Goal: Check status: Check status

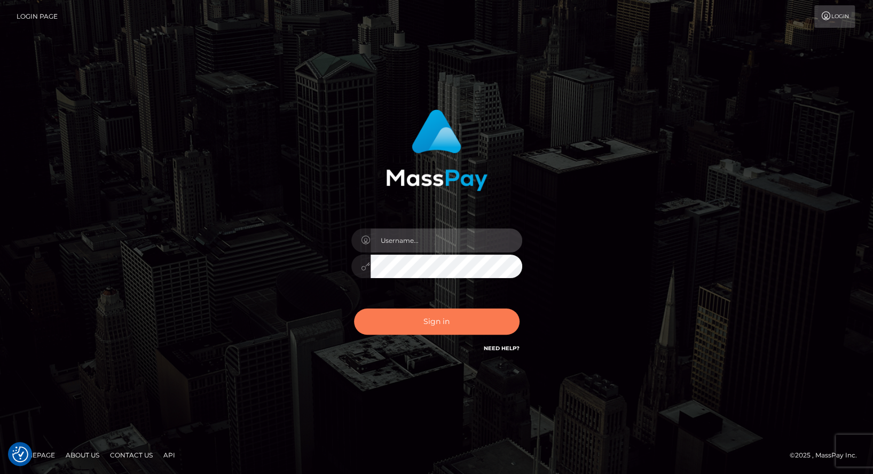
type input "balsaberisic"
click at [409, 323] on button "Sign in" at bounding box center [437, 322] width 166 height 26
type input "balsaberisic"
drag, startPoint x: 0, startPoint y: 0, endPoint x: 403, endPoint y: 319, distance: 514.1
click at [403, 319] on button "Sign in" at bounding box center [437, 322] width 166 height 26
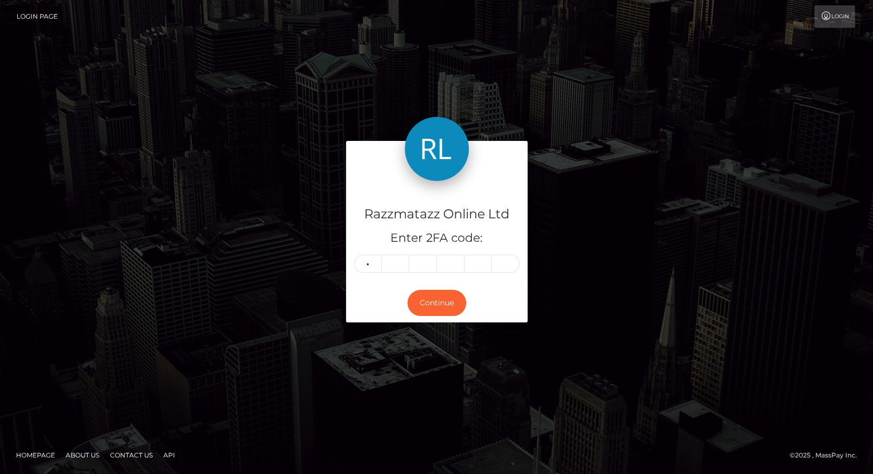
type input "7"
type input "0"
type input "9"
type input "0"
type input "4"
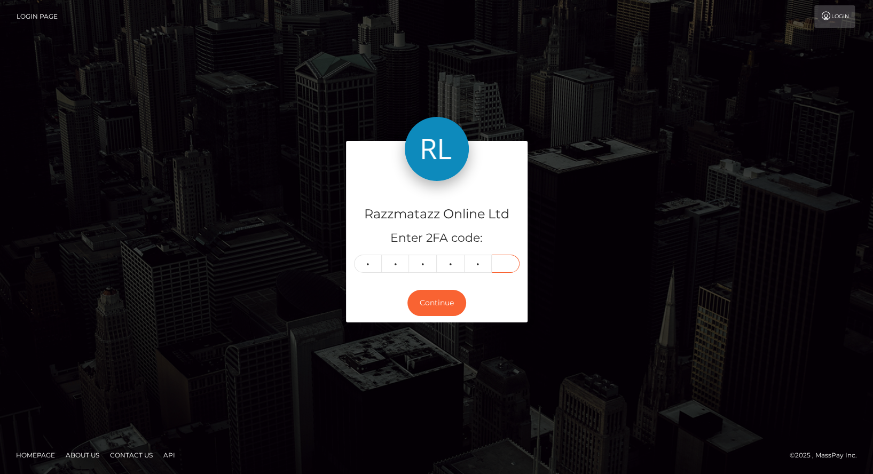
type input "2"
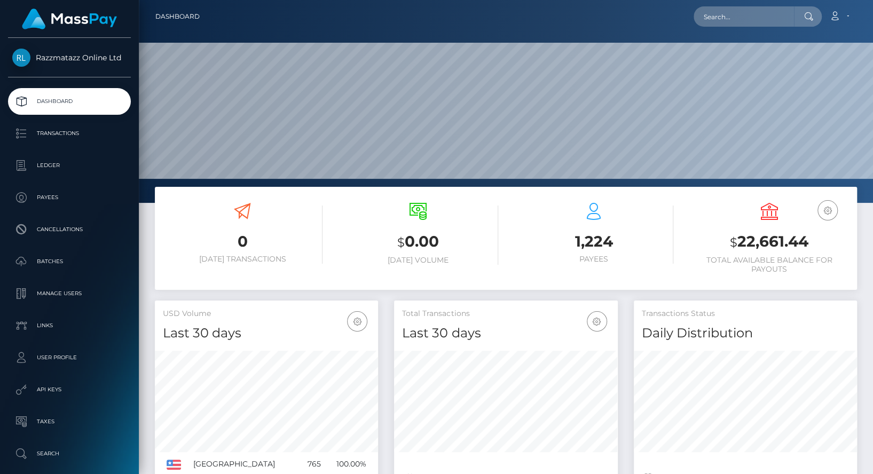
scroll to position [202, 734]
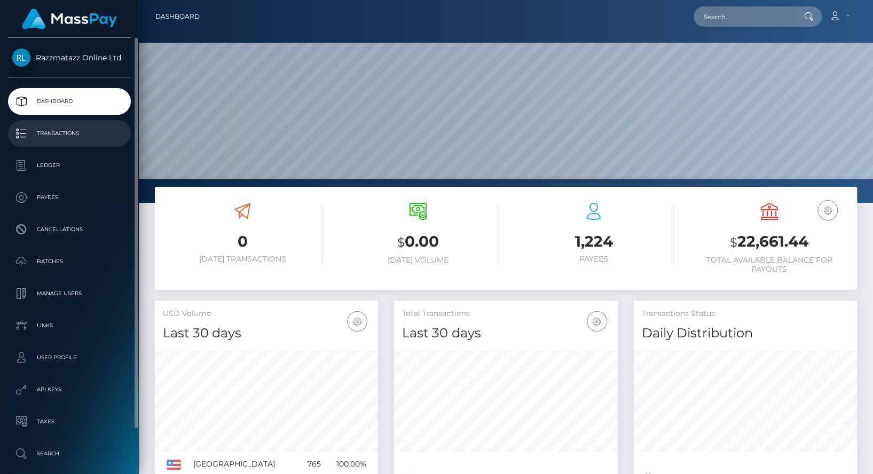
click at [105, 137] on p "Transactions" at bounding box center [69, 134] width 114 height 16
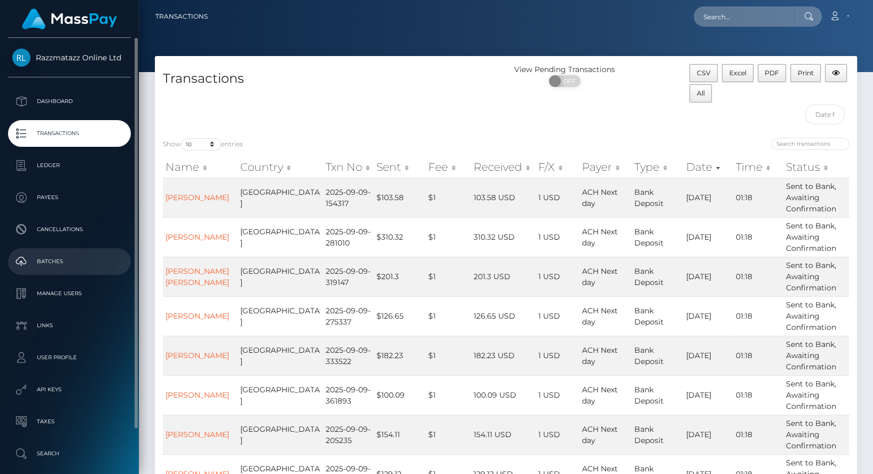
click at [67, 254] on p "Batches" at bounding box center [69, 262] width 114 height 16
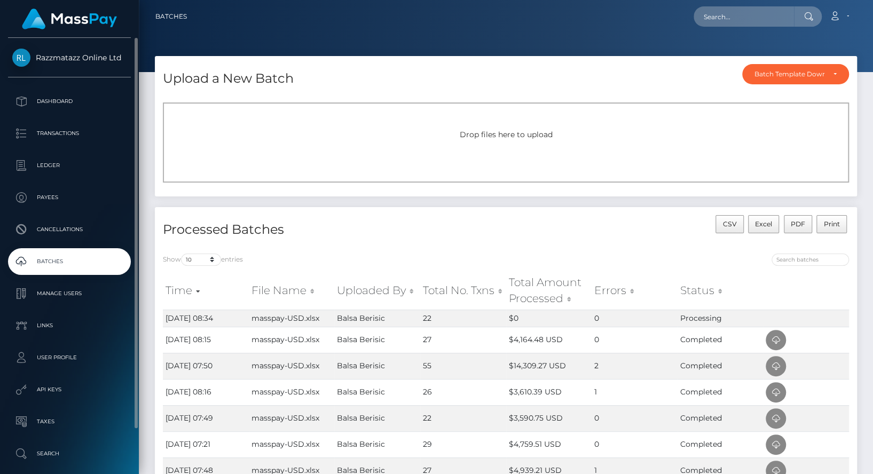
click at [81, 255] on p "Batches" at bounding box center [69, 262] width 114 height 16
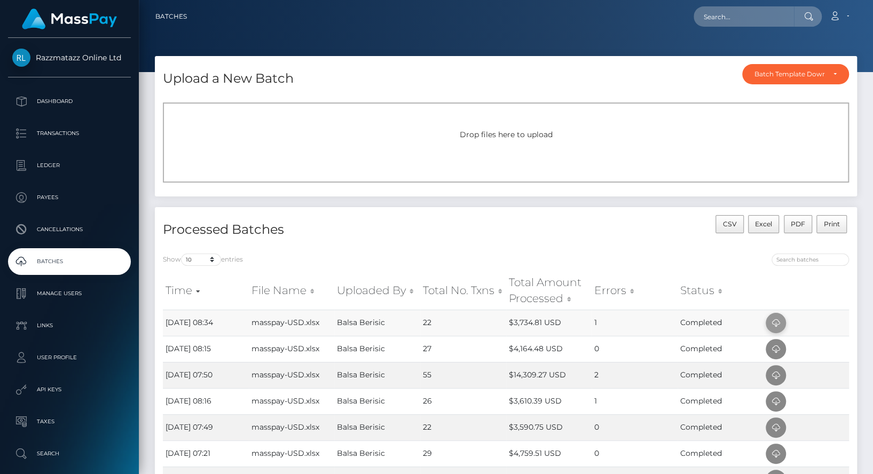
click at [778, 316] on span at bounding box center [776, 323] width 20 height 20
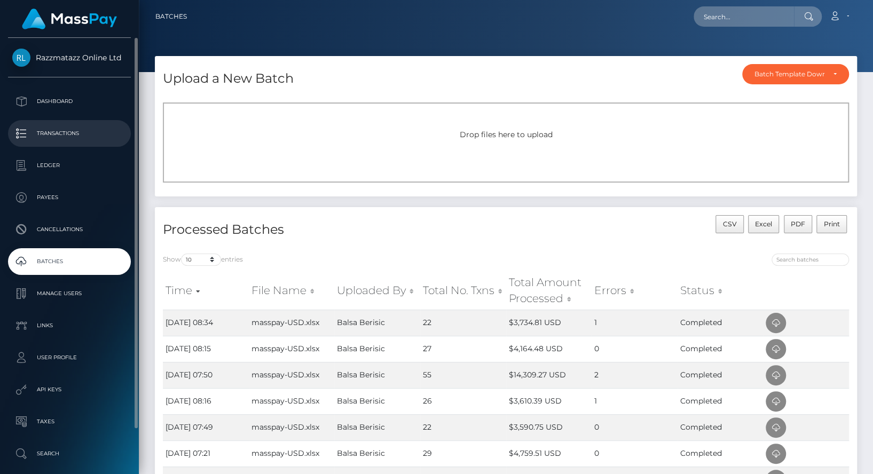
click at [89, 134] on p "Transactions" at bounding box center [69, 134] width 114 height 16
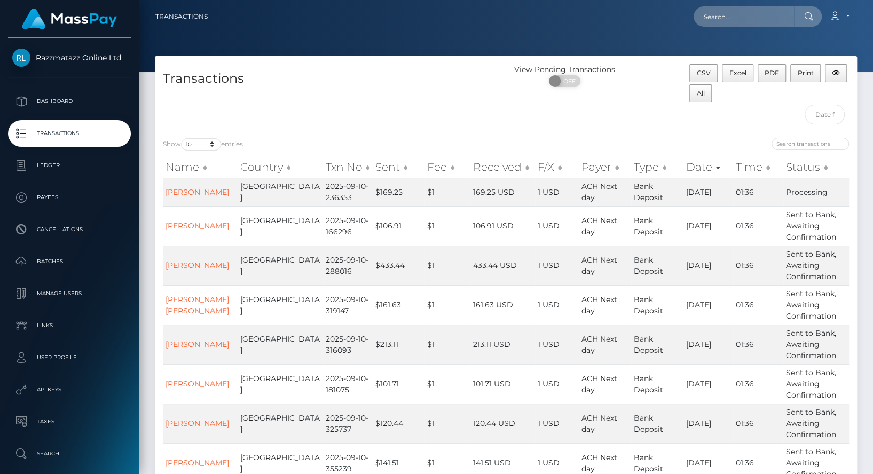
scroll to position [193, 0]
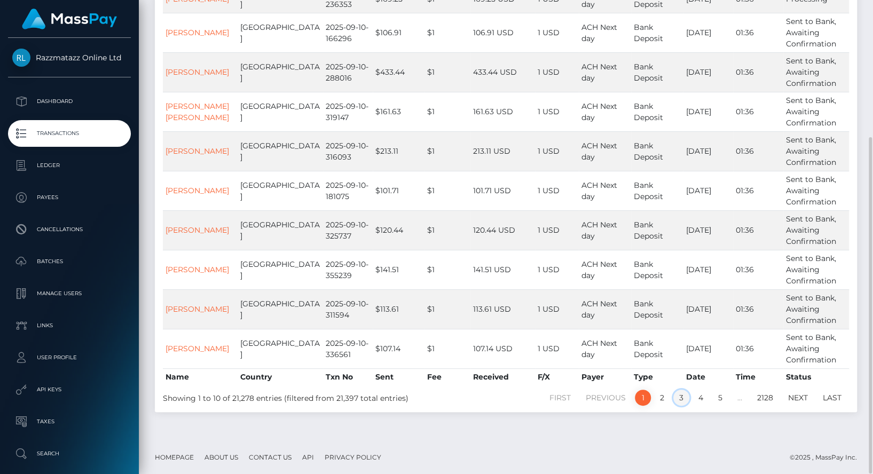
click at [682, 400] on link "3" at bounding box center [682, 398] width 16 height 16
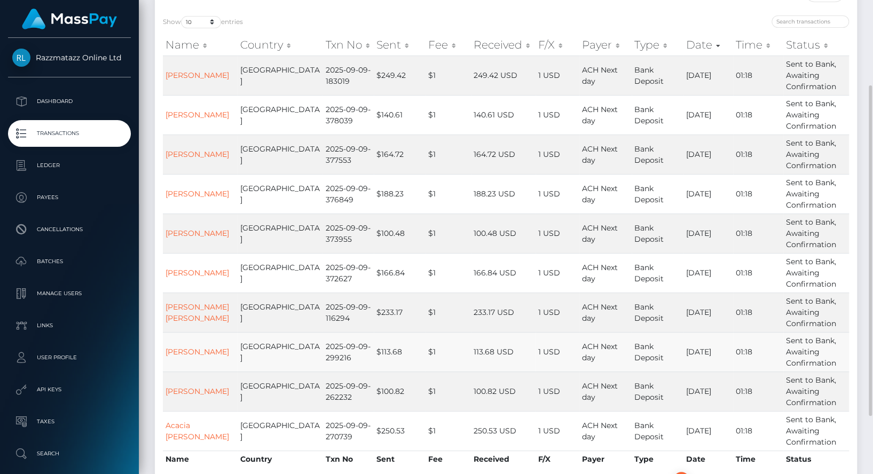
scroll to position [205, 0]
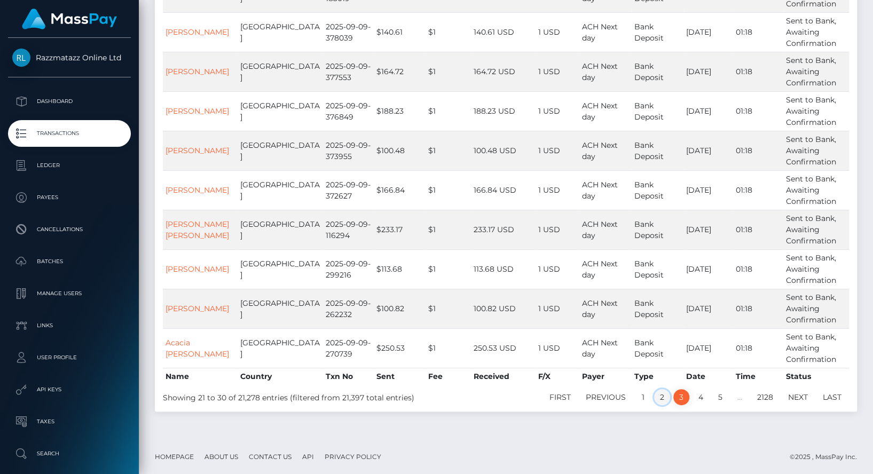
click at [663, 396] on link "2" at bounding box center [662, 397] width 16 height 16
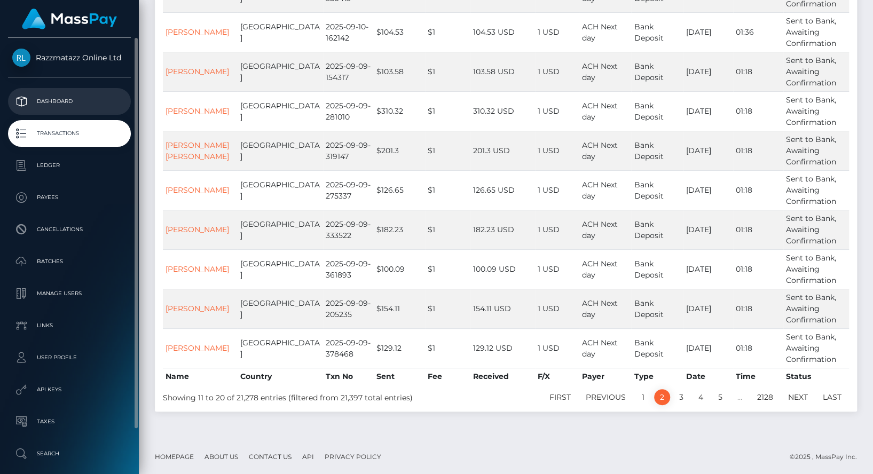
click at [83, 101] on p "Dashboard" at bounding box center [69, 101] width 114 height 16
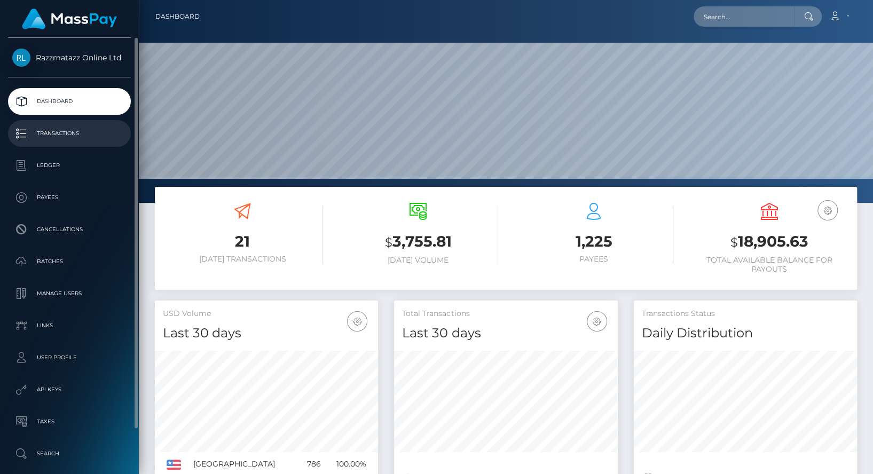
scroll to position [189, 223]
click at [82, 135] on p "Transactions" at bounding box center [69, 134] width 114 height 16
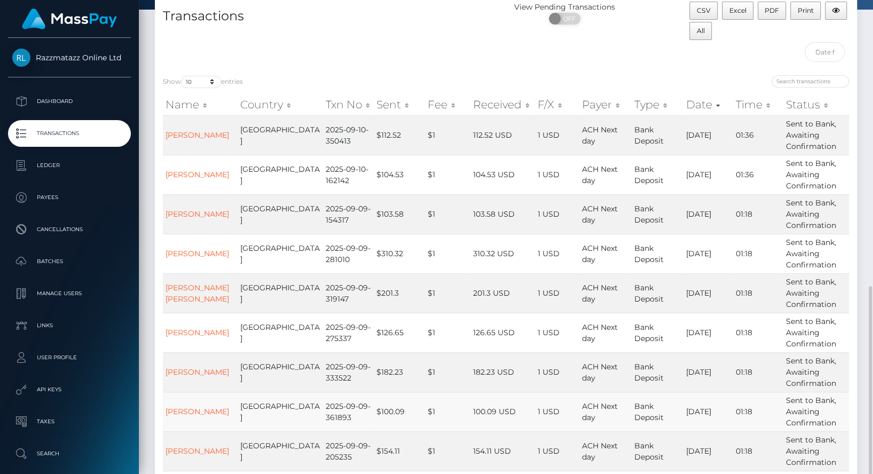
scroll to position [205, 0]
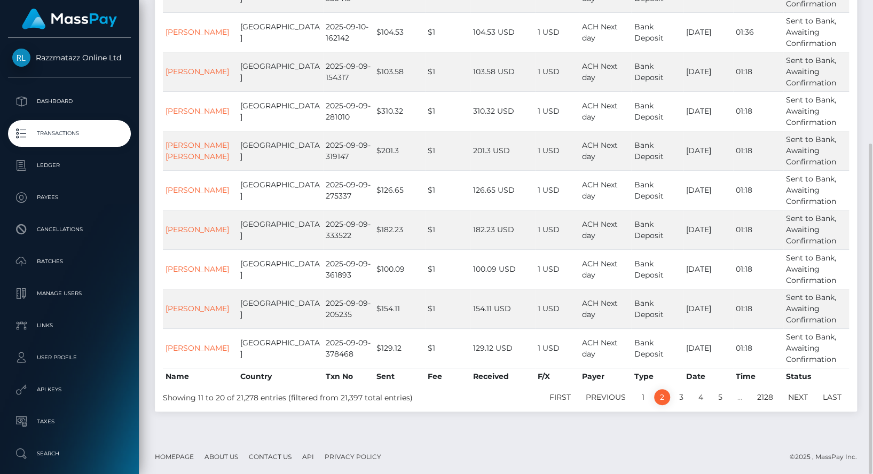
click at [636, 389] on li "1" at bounding box center [642, 397] width 19 height 16
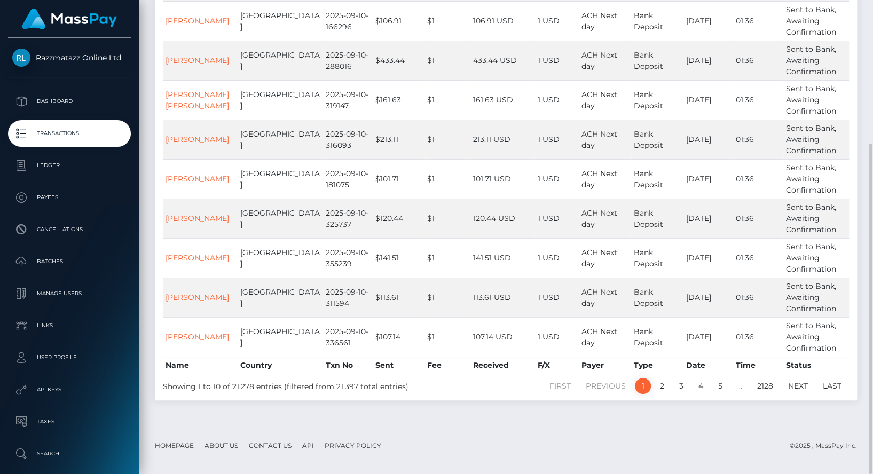
click at [644, 397] on div "Show 10 25 50 100 250 500 1,000 3,500 entries Name Country Txn No Sent Fee Rece…" at bounding box center [506, 163] width 702 height 476
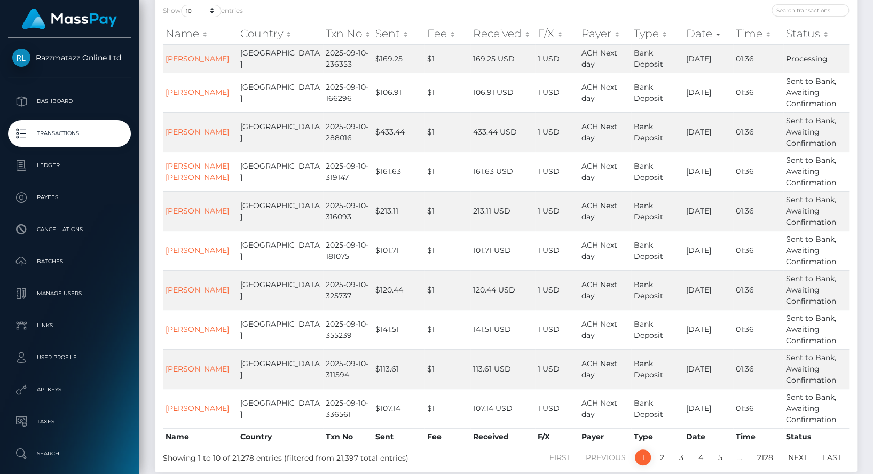
click at [643, 456] on link "1" at bounding box center [643, 458] width 16 height 16
click at [665, 457] on link "2" at bounding box center [662, 458] width 16 height 16
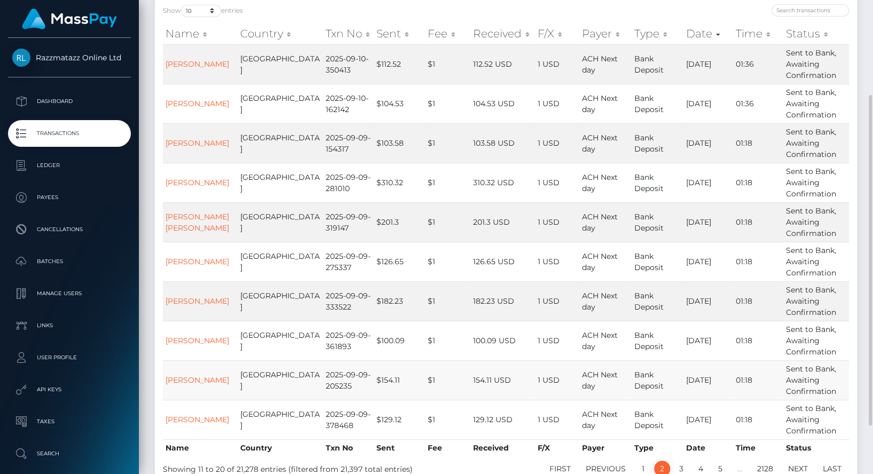
scroll to position [135, 0]
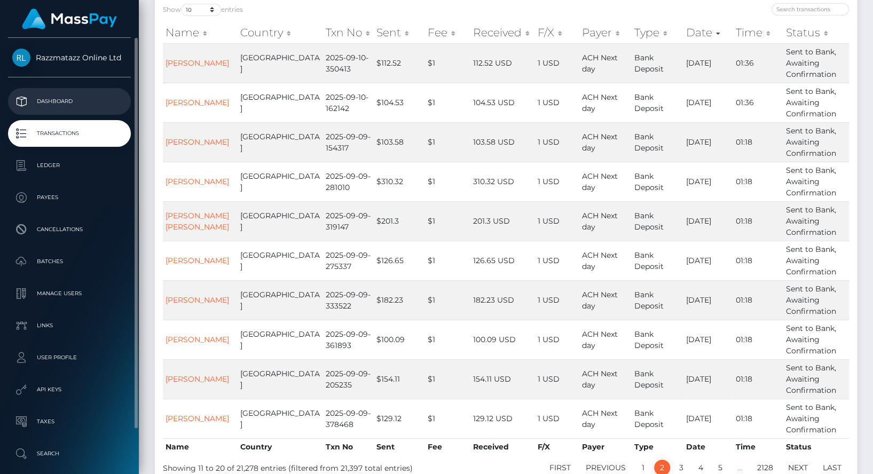
click at [79, 97] on p "Dashboard" at bounding box center [69, 101] width 114 height 16
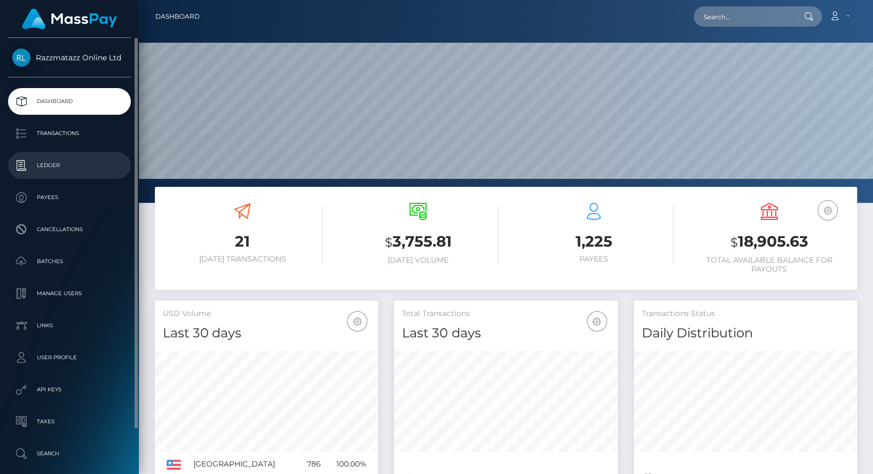
scroll to position [189, 223]
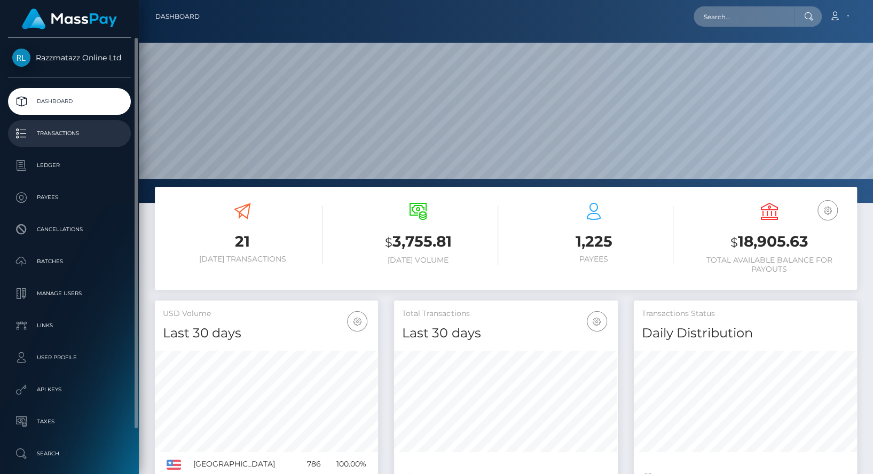
click at [68, 126] on p "Transactions" at bounding box center [69, 134] width 114 height 16
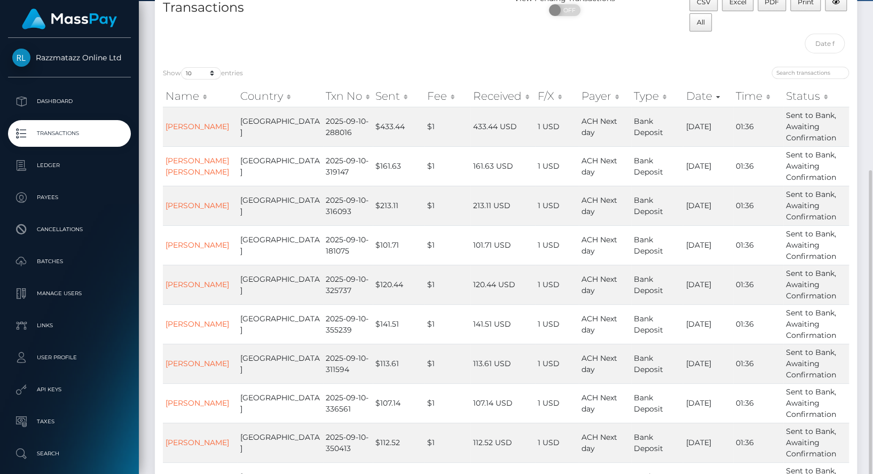
scroll to position [205, 0]
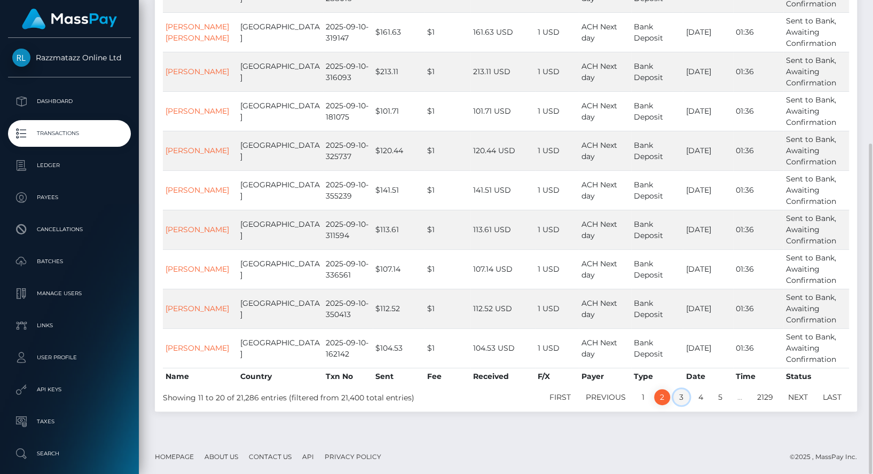
click at [674, 397] on link "3" at bounding box center [682, 397] width 16 height 16
click at [660, 393] on link "2" at bounding box center [662, 397] width 16 height 16
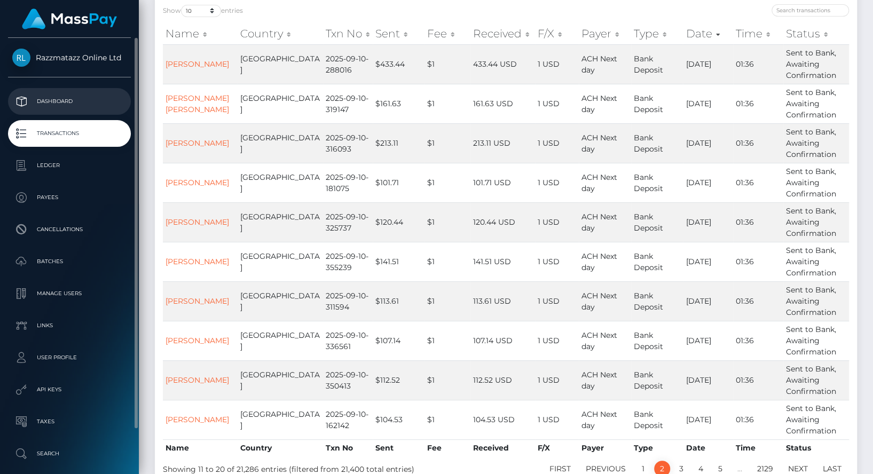
click at [62, 96] on p "Dashboard" at bounding box center [69, 101] width 114 height 16
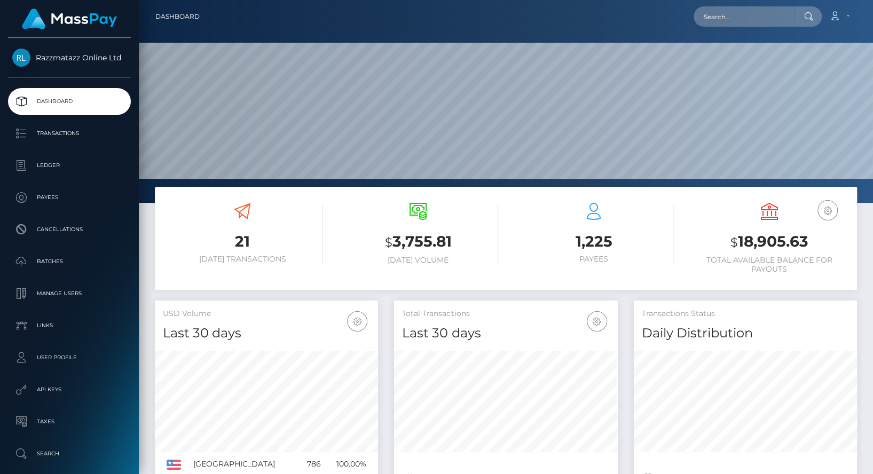
scroll to position [189, 223]
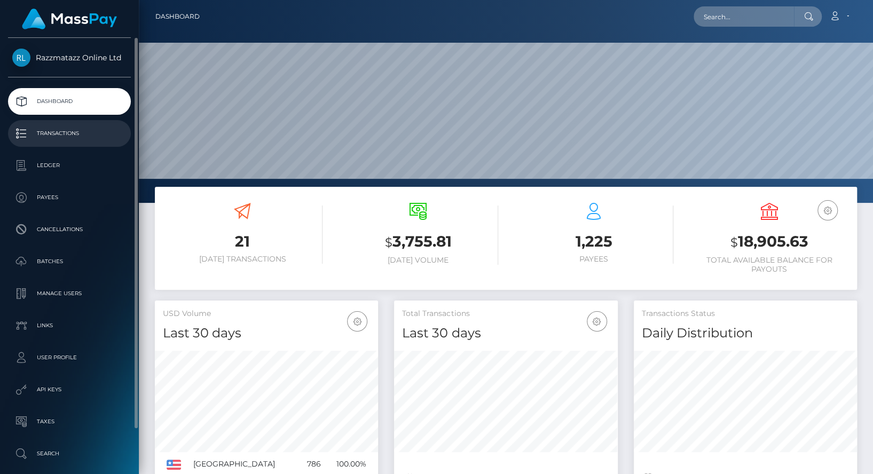
click at [113, 134] on p "Transactions" at bounding box center [69, 134] width 114 height 16
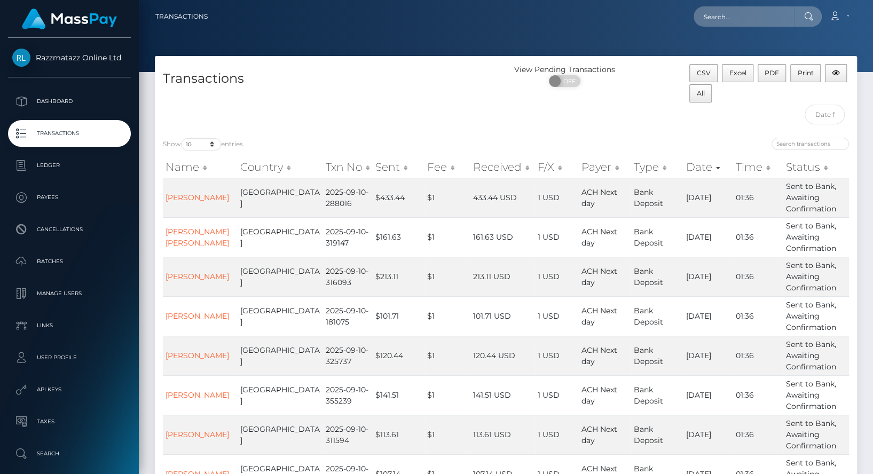
scroll to position [205, 0]
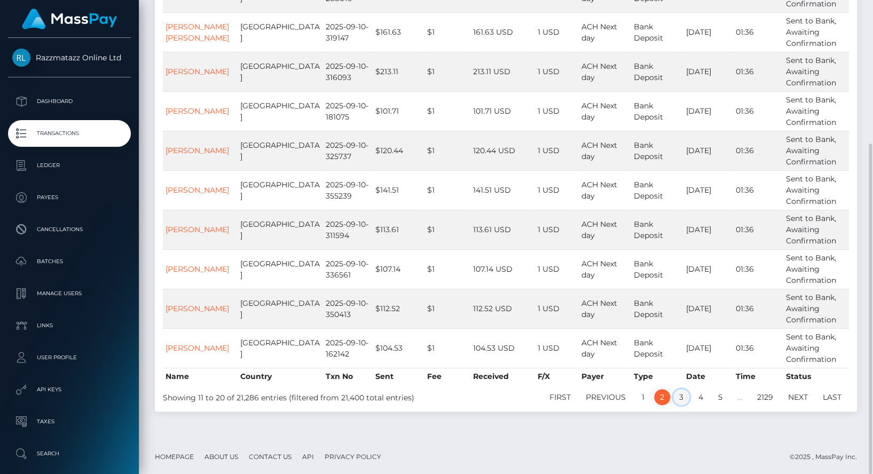
click at [682, 394] on link "3" at bounding box center [682, 397] width 16 height 16
click at [664, 396] on link "2" at bounding box center [662, 397] width 16 height 16
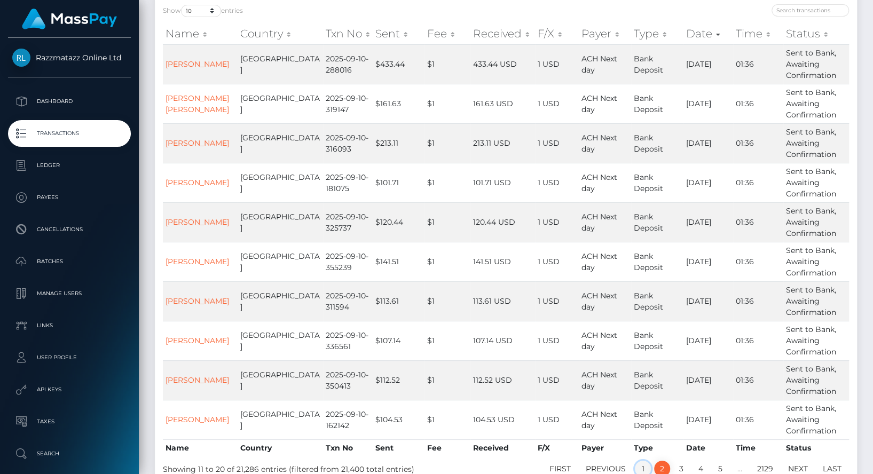
click at [643, 467] on link "1" at bounding box center [643, 469] width 16 height 16
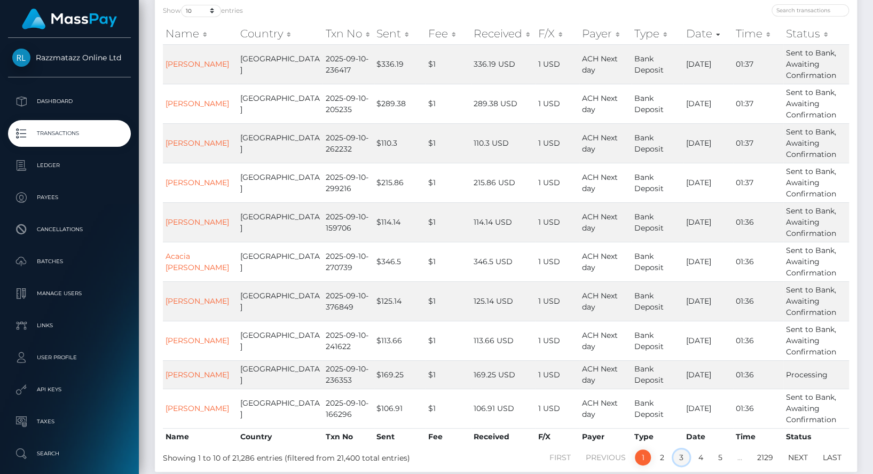
click at [683, 456] on link "3" at bounding box center [682, 458] width 16 height 16
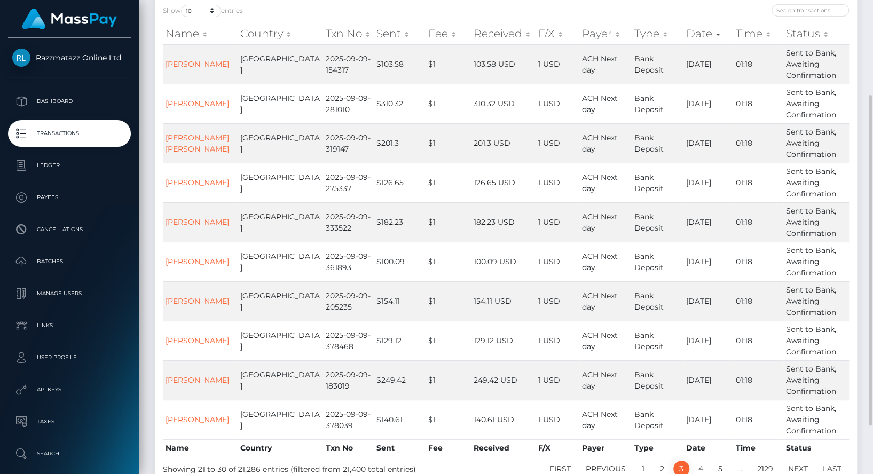
scroll to position [135, 0]
